Goal: Information Seeking & Learning: Understand process/instructions

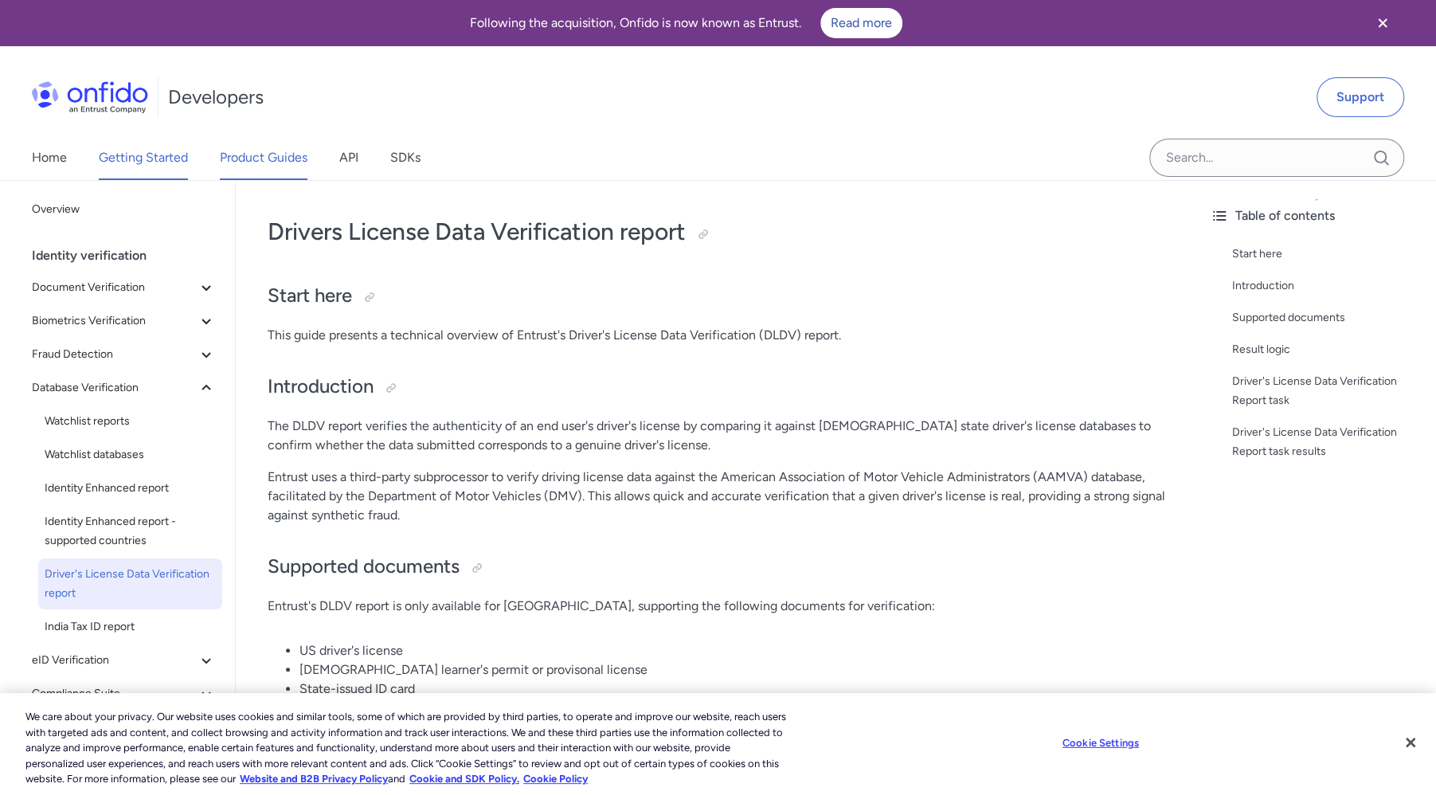
click at [143, 157] on link "Getting Started" at bounding box center [143, 157] width 89 height 45
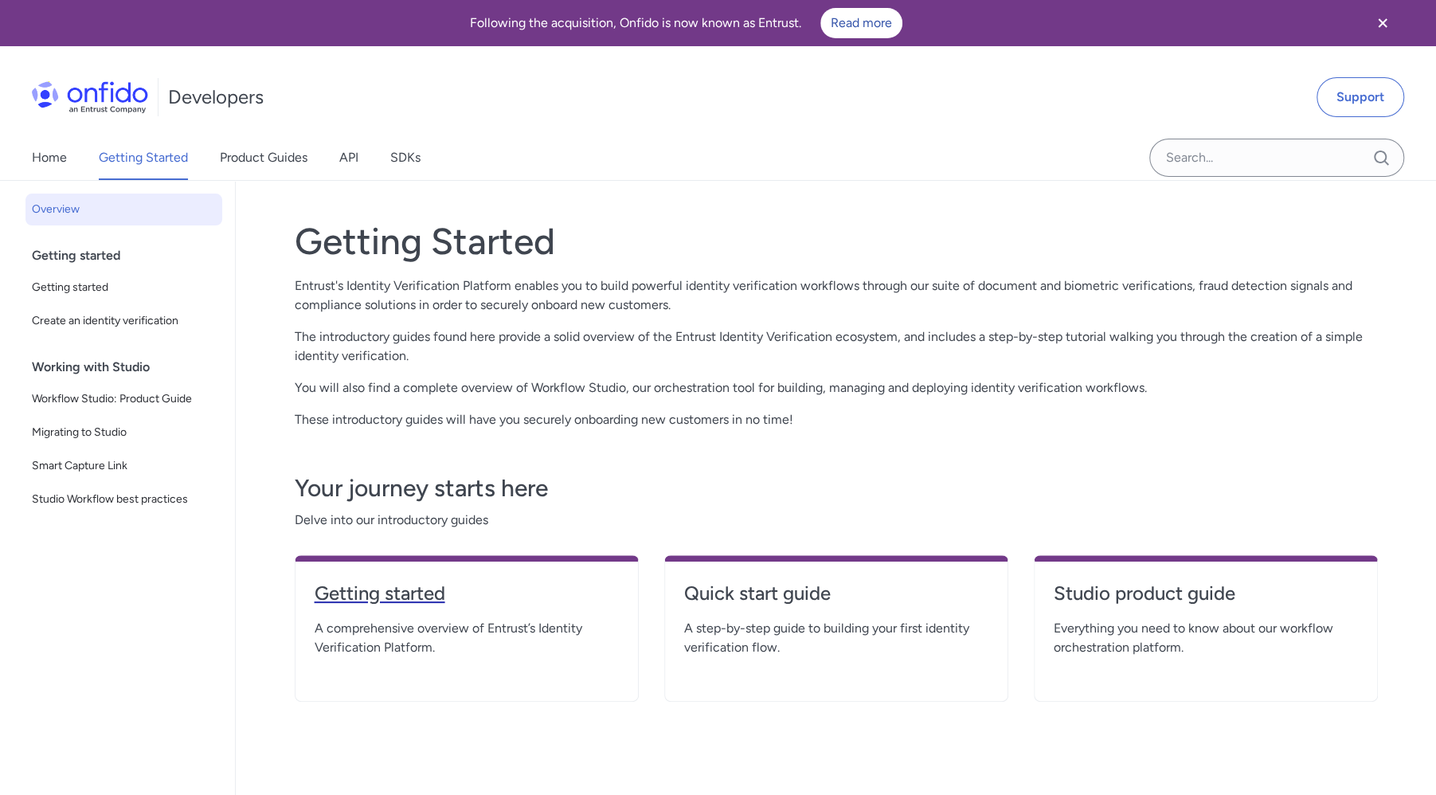
click at [409, 588] on h4 "Getting started" at bounding box center [467, 593] width 304 height 25
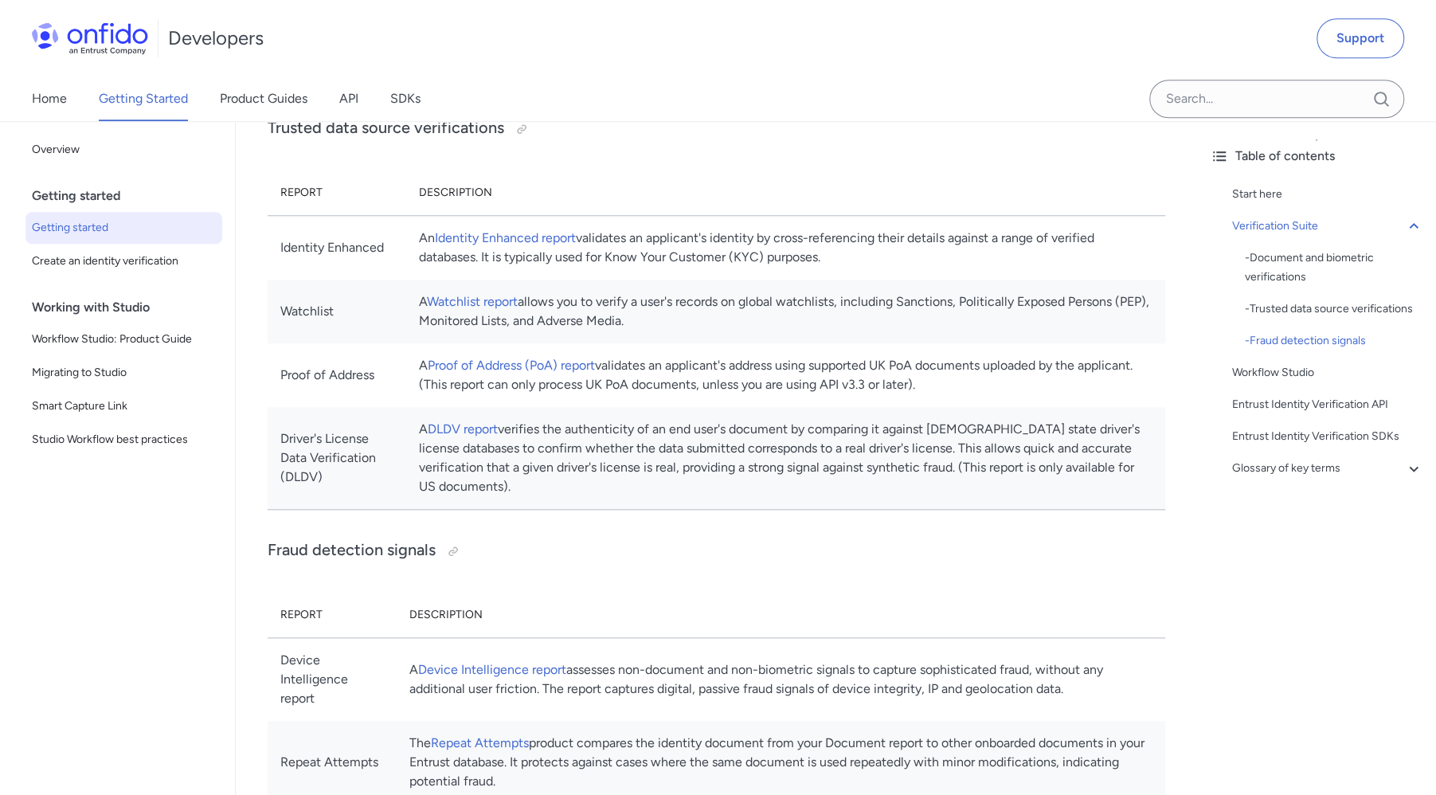
scroll to position [1015, 0]
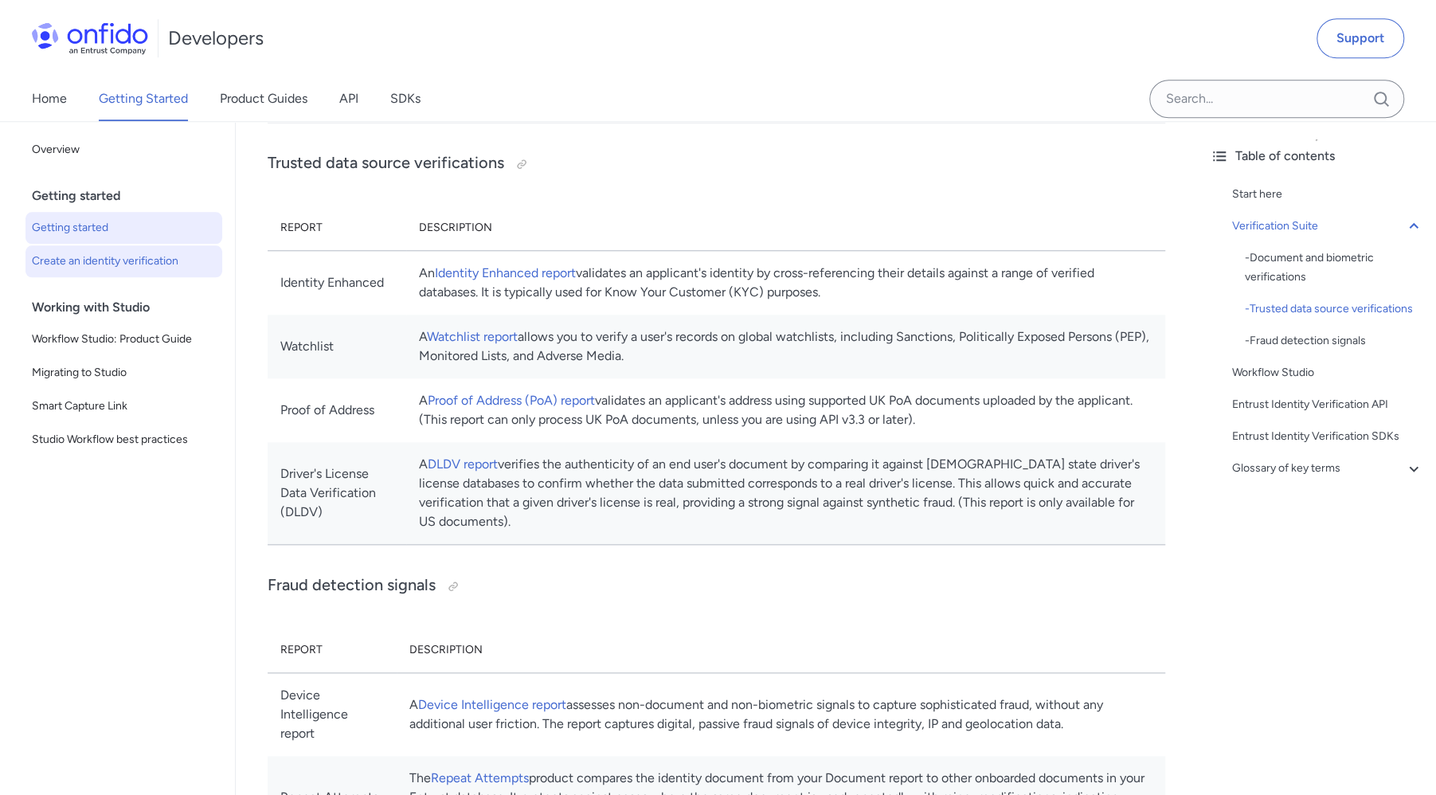
click at [150, 259] on span "Create an identity verification" at bounding box center [124, 261] width 184 height 19
